Goal: Information Seeking & Learning: Learn about a topic

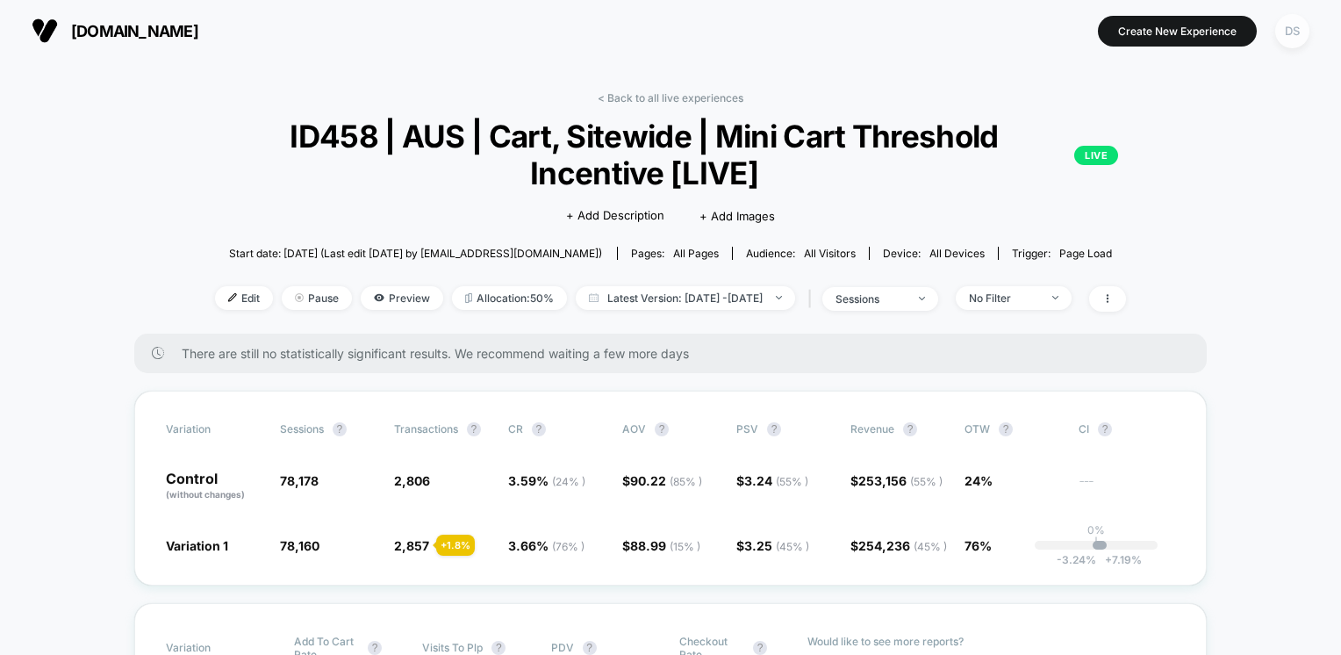
click at [1291, 33] on div "DS" at bounding box center [1292, 31] width 34 height 34
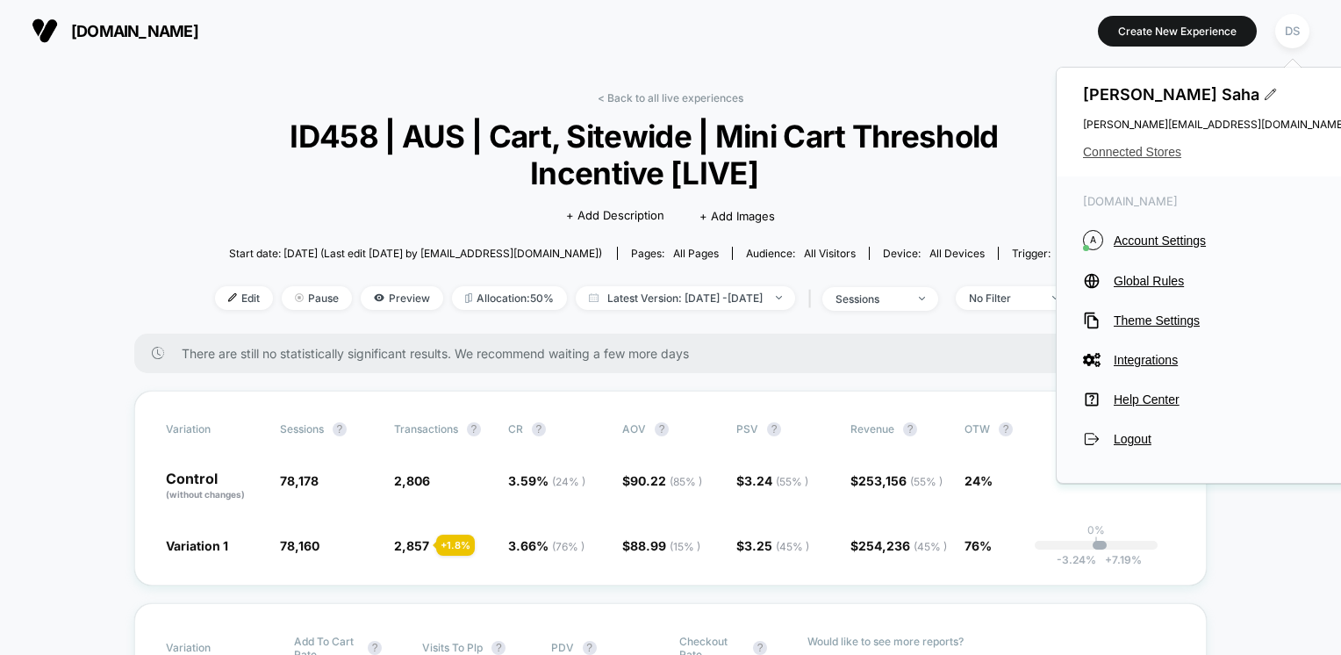
click at [1120, 149] on span "Connected Stores" at bounding box center [1214, 152] width 263 height 14
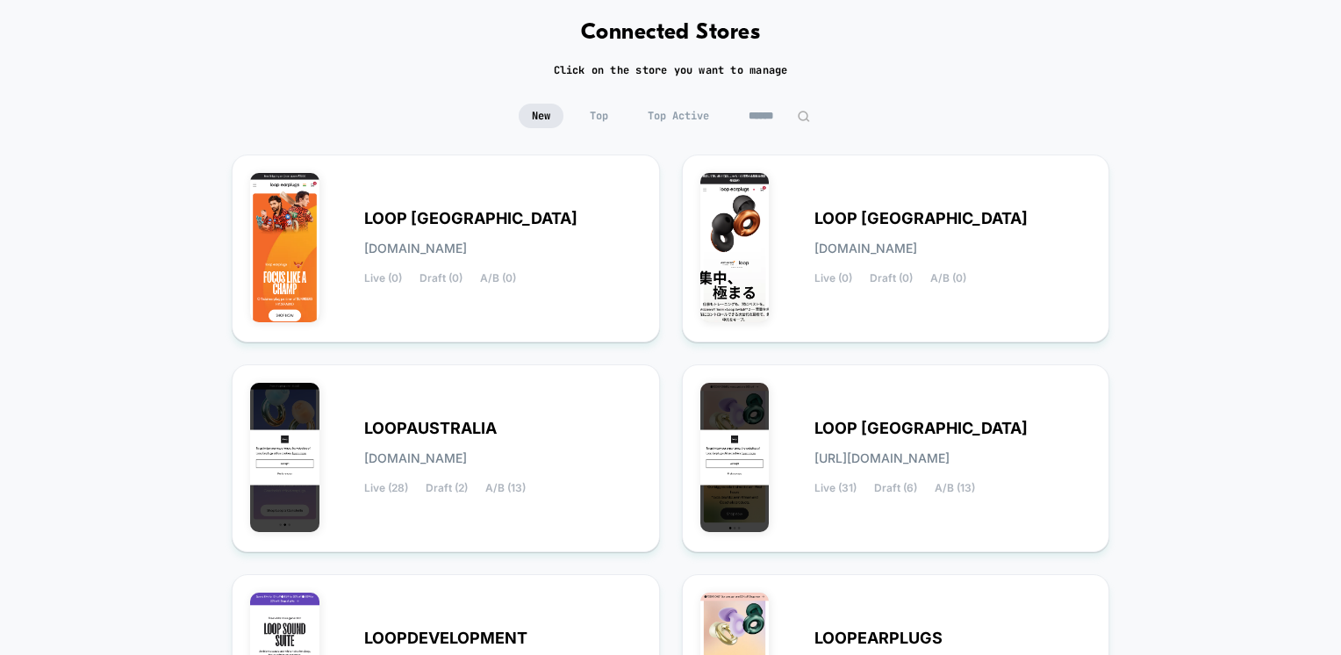
scroll to position [176, 0]
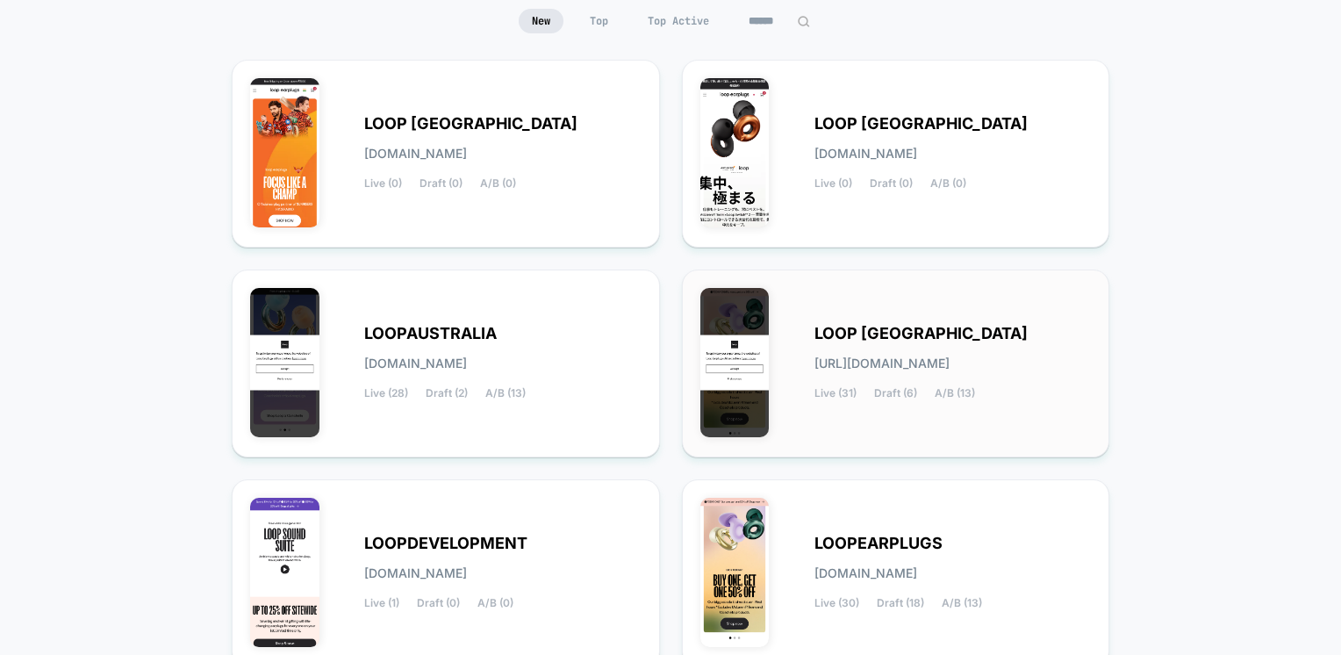
click at [873, 321] on div "LOOP [GEOGRAPHIC_DATA] [URL][DOMAIN_NAME] Live (31) Draft (6) A/B (13)" at bounding box center [895, 363] width 391 height 151
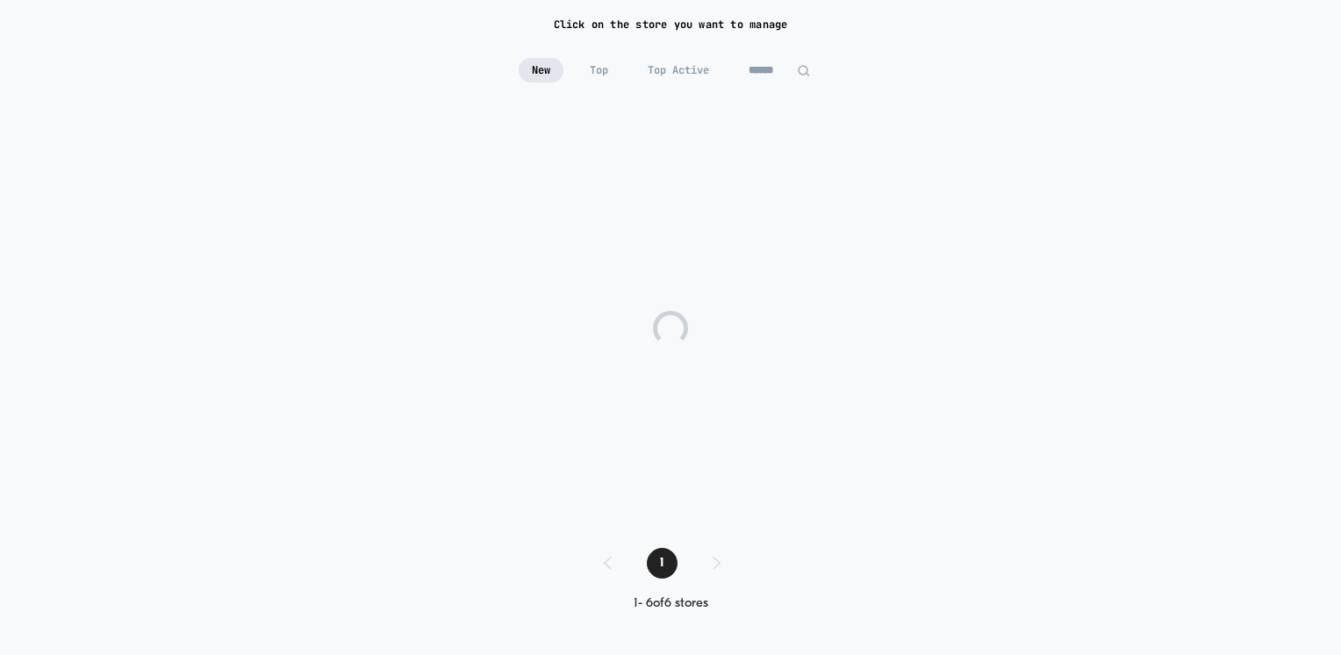
scroll to position [126, 0]
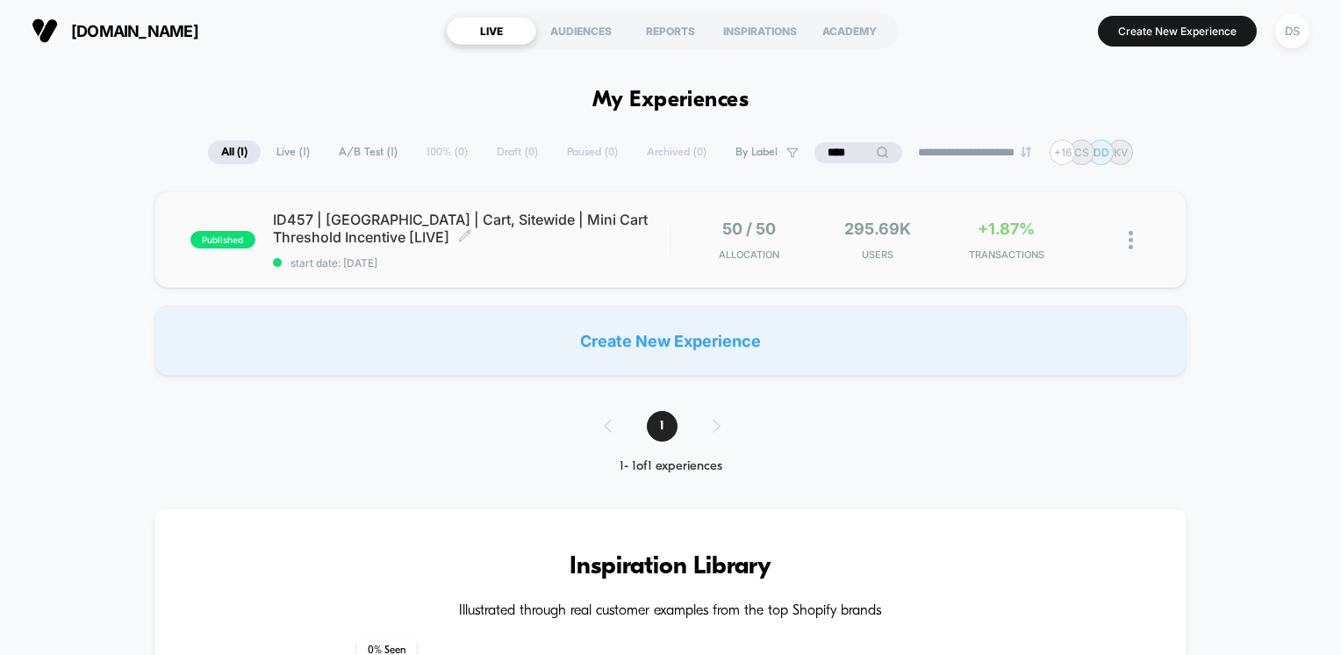
click at [297, 238] on span "ID457 | [GEOGRAPHIC_DATA] | Cart, Sitewide | Mini Cart Threshold Incentive [LIV…" at bounding box center [472, 228] width 398 height 35
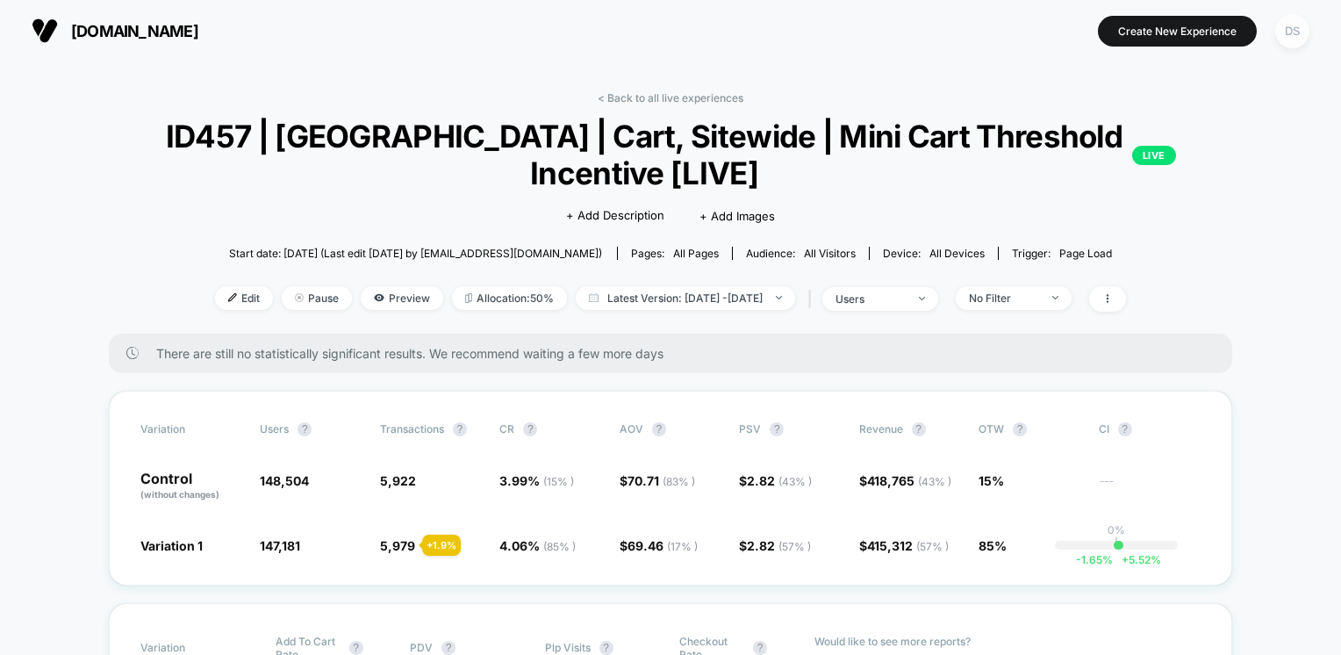
click at [1291, 32] on div "DS" at bounding box center [1292, 31] width 34 height 34
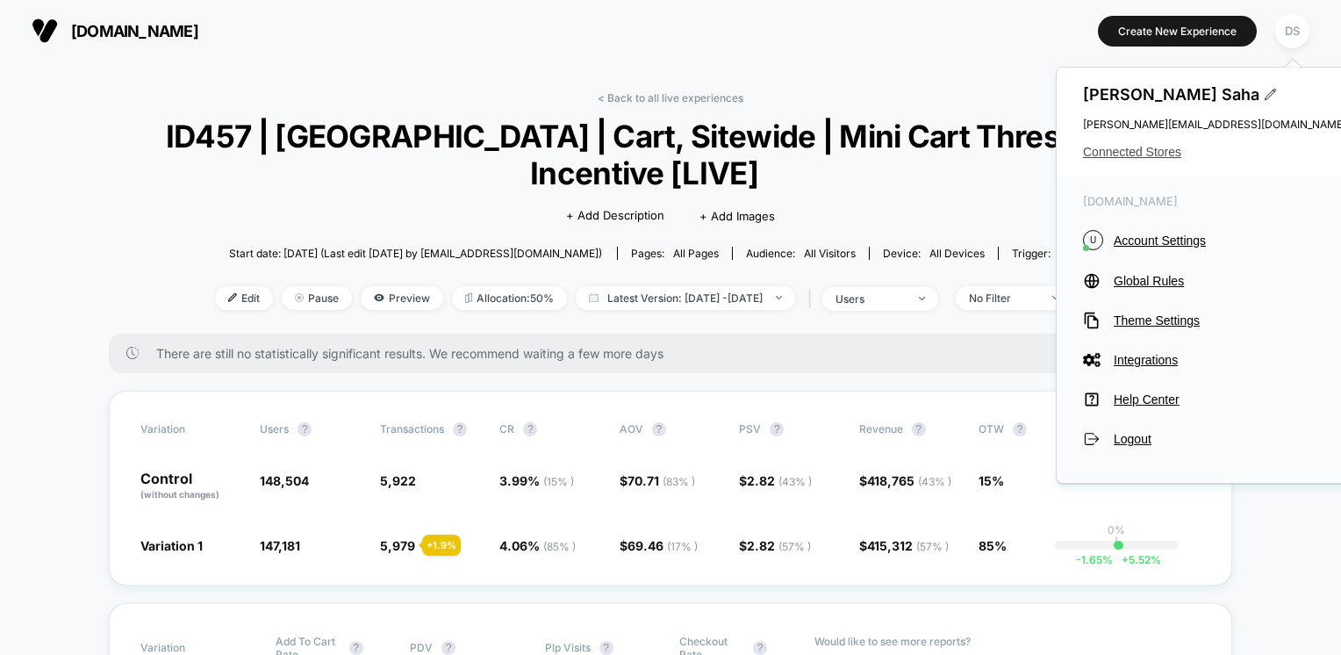
click at [1102, 148] on span "Connected Stores" at bounding box center [1214, 152] width 263 height 14
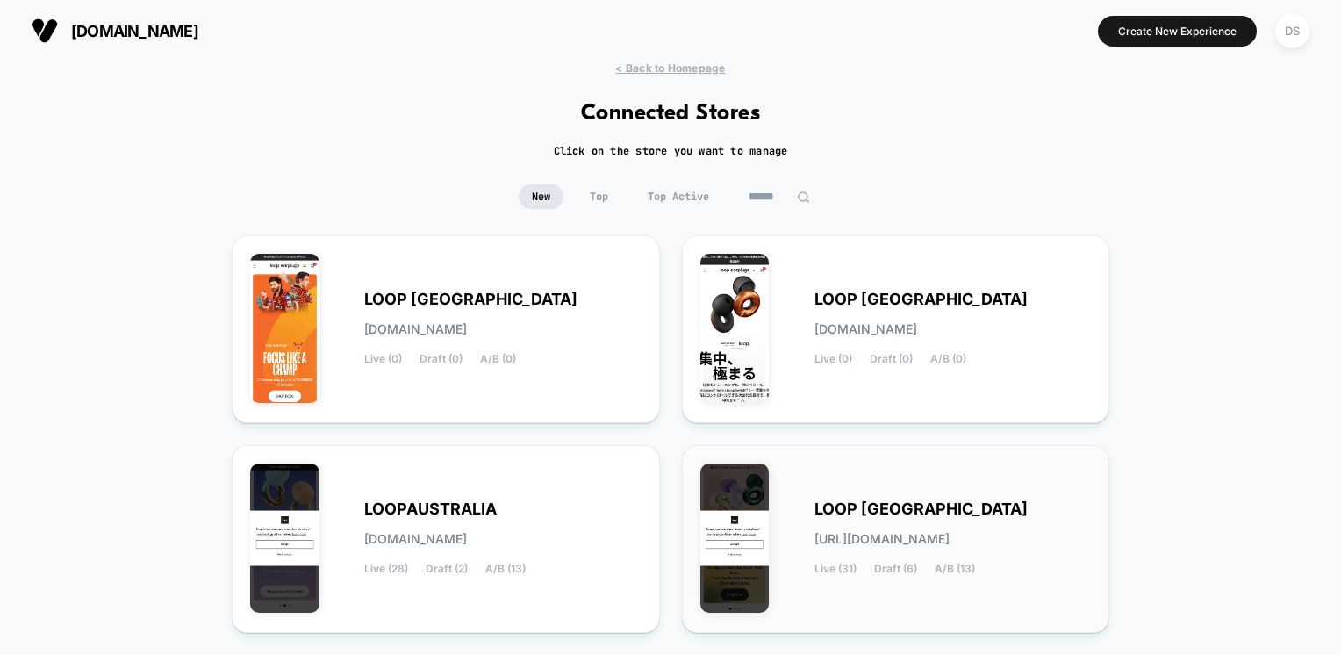
scroll to position [330, 0]
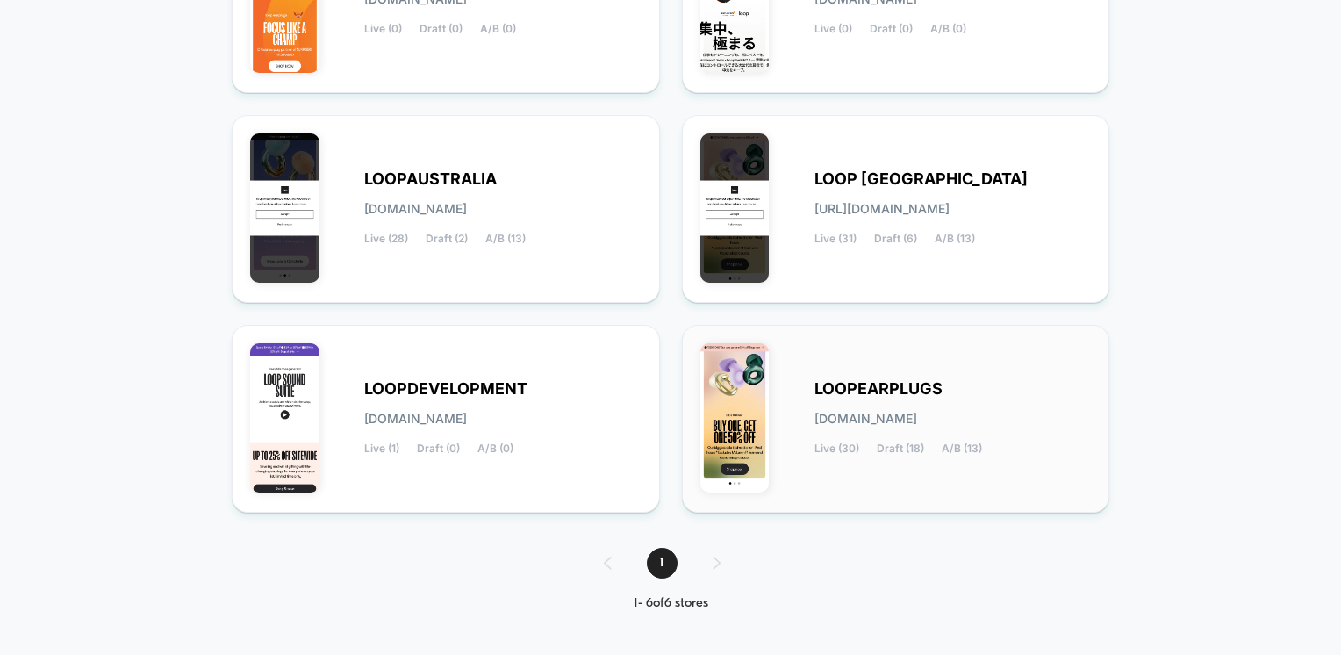
click at [861, 423] on span "[DOMAIN_NAME]" at bounding box center [865, 418] width 103 height 12
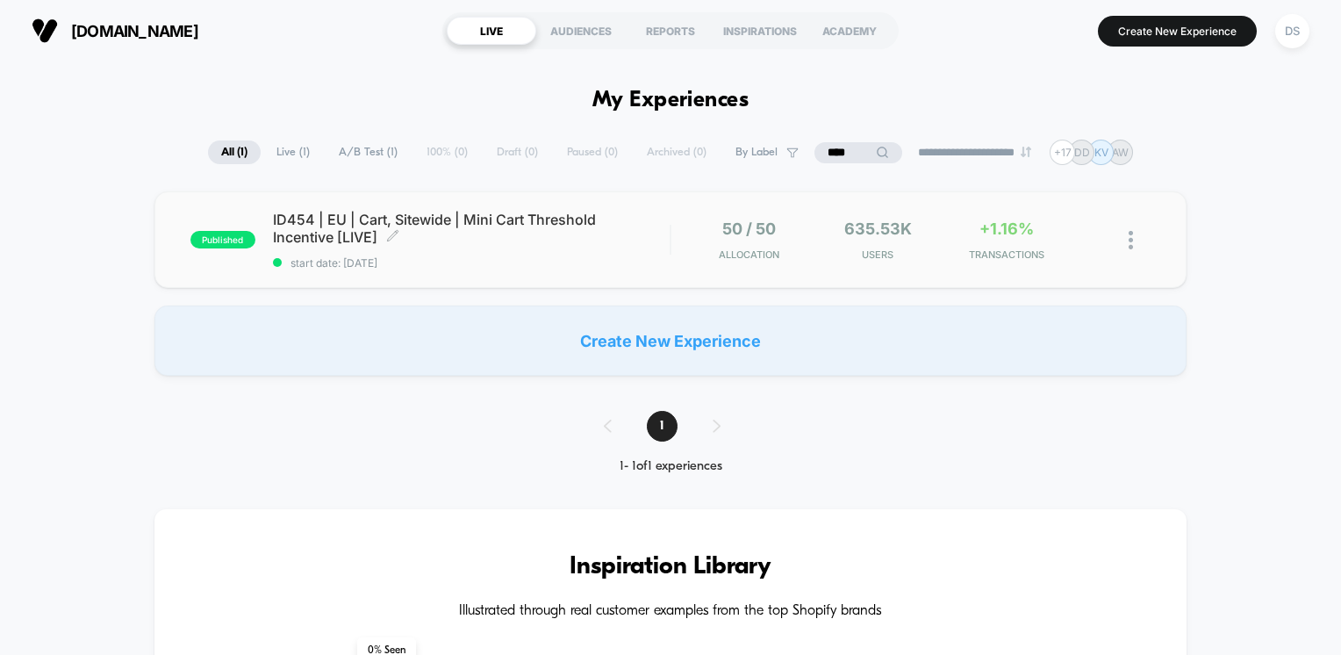
click at [436, 234] on span "ID454 | EU | Cart, Sitewide | Mini Cart Threshold Incentive [LIVE] Click to edi…" at bounding box center [472, 228] width 398 height 35
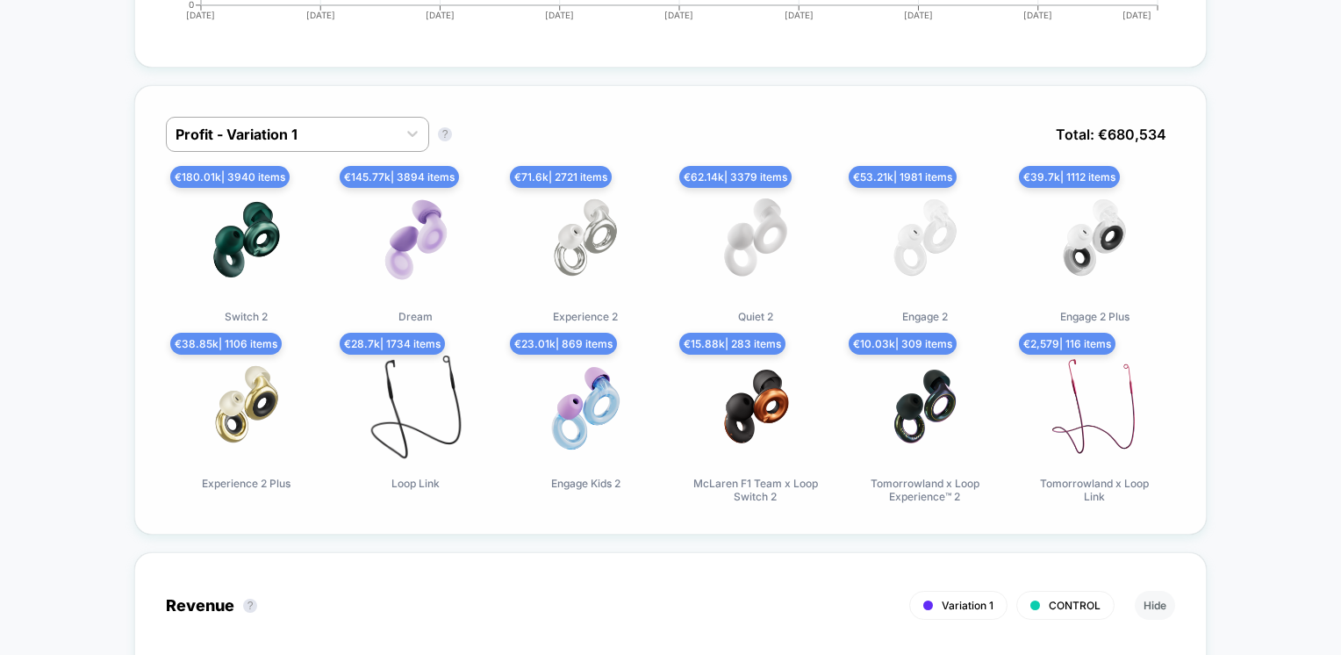
scroll to position [941, 0]
